Goal: Information Seeking & Learning: Learn about a topic

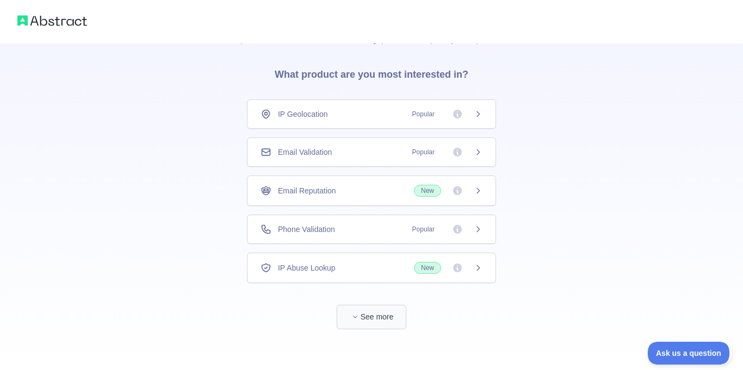
scroll to position [29, 0]
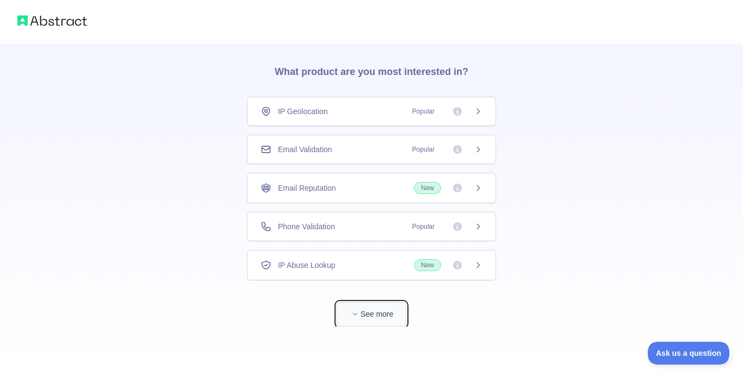
click at [388, 312] on button "See more" at bounding box center [372, 314] width 70 height 24
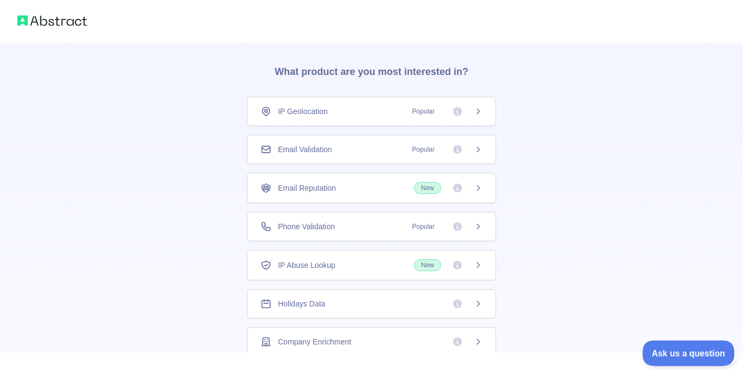
click at [667, 348] on span "Ask us a question" at bounding box center [683, 352] width 82 height 8
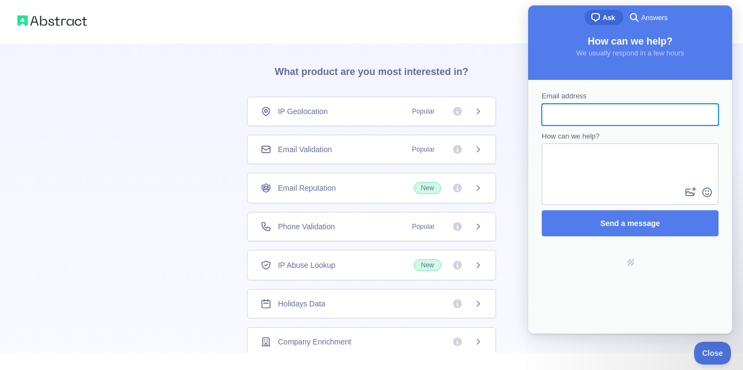
scroll to position [0, 0]
click at [451, 66] on h3 "What product are you most interested in?" at bounding box center [371, 69] width 228 height 54
click at [378, 114] on div "IP Geolocation Popular" at bounding box center [371, 111] width 222 height 11
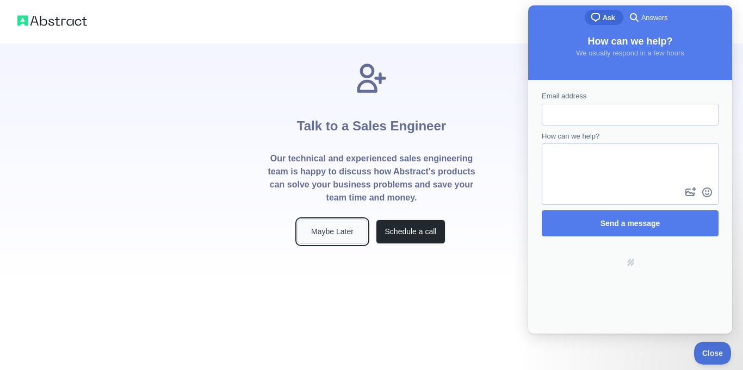
click at [329, 234] on button "Maybe Later" at bounding box center [332, 232] width 70 height 24
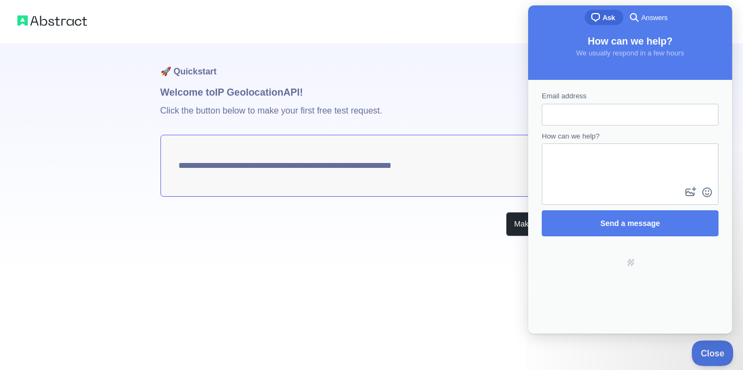
click at [720, 347] on button "Close" at bounding box center [709, 351] width 37 height 23
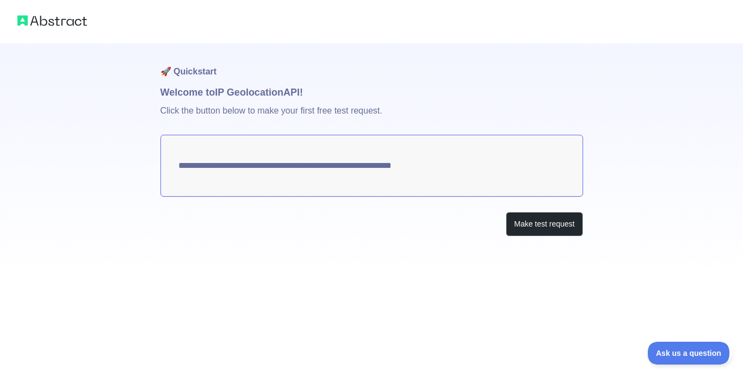
click at [456, 169] on textarea "**********" at bounding box center [371, 166] width 422 height 62
click at [526, 221] on button "Make test request" at bounding box center [544, 224] width 77 height 24
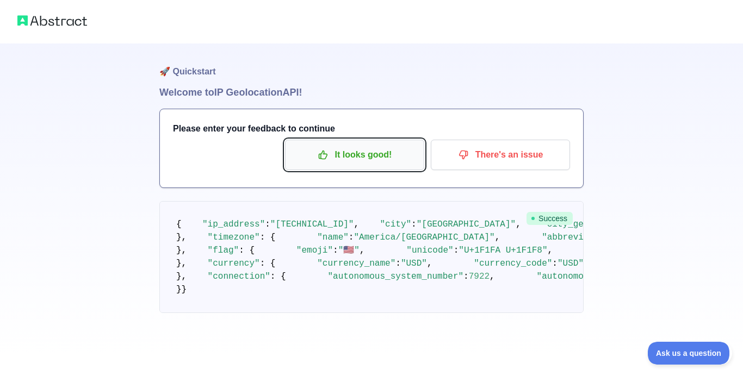
click at [361, 156] on p "It looks good!" at bounding box center [354, 155] width 123 height 18
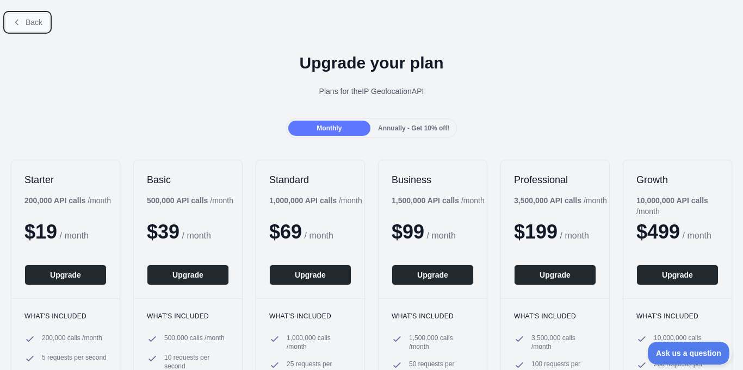
click at [24, 23] on button "Back" at bounding box center [27, 22] width 44 height 18
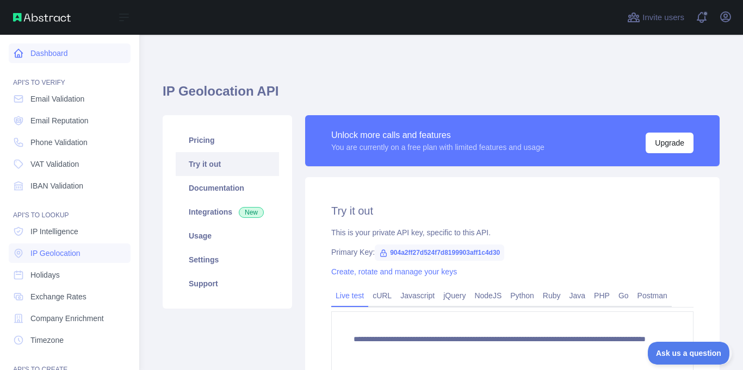
click at [61, 57] on link "Dashboard" at bounding box center [70, 53] width 122 height 20
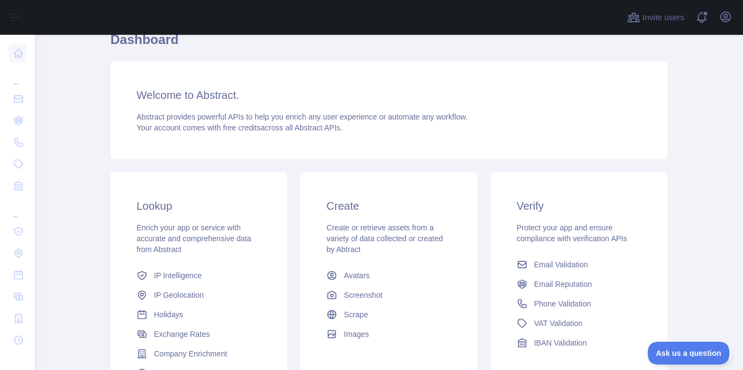
scroll to position [85, 0]
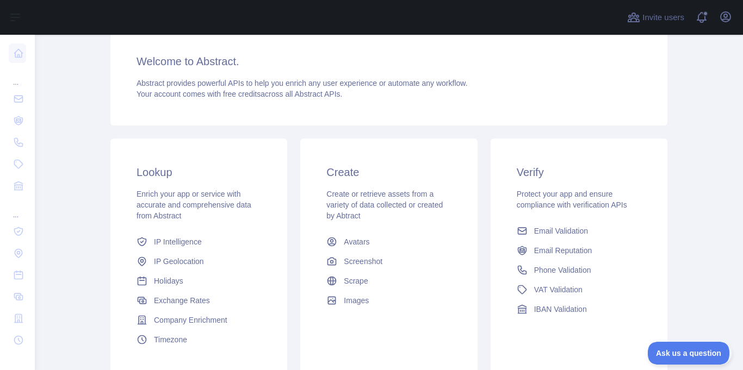
click at [195, 203] on span "Enrich your app or service with accurate and comprehensive data from Abstract" at bounding box center [193, 205] width 115 height 30
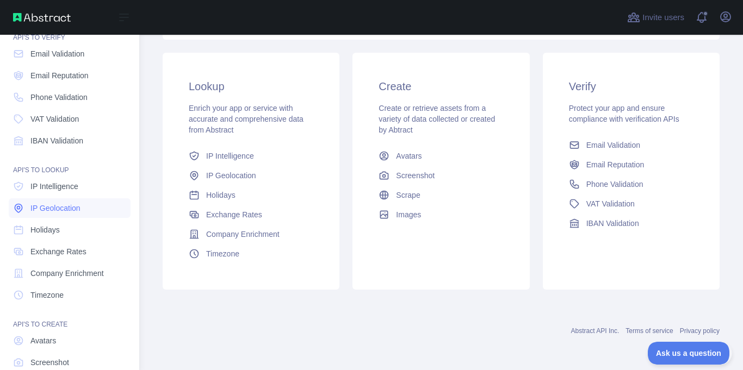
scroll to position [0, 0]
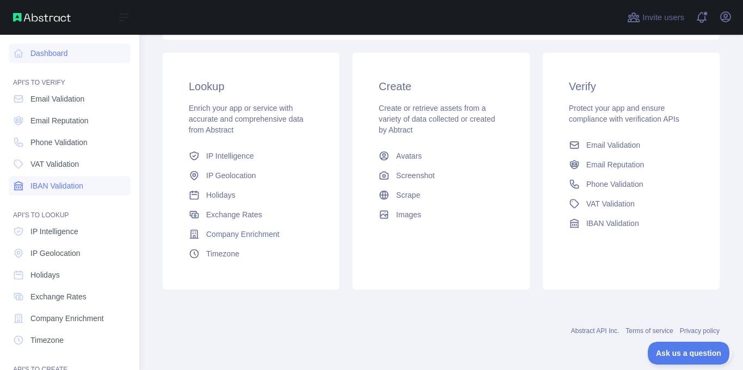
click at [83, 189] on span "IBAN Validation" at bounding box center [56, 185] width 53 height 11
